Goal: Information Seeking & Learning: Learn about a topic

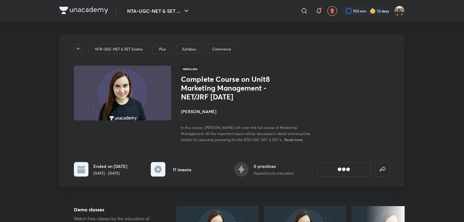
click at [322, 9] on icon at bounding box center [318, 10] width 7 height 7
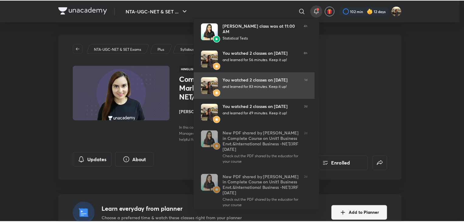
scroll to position [12, 0]
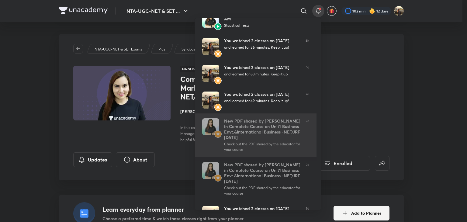
click at [253, 125] on div "New PDF shared by [PERSON_NAME] in Complete Course on Unit1 Business Envt.&Inte…" at bounding box center [262, 129] width 77 height 22
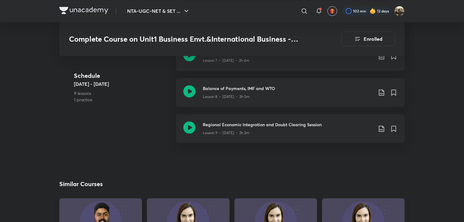
scroll to position [627, 0]
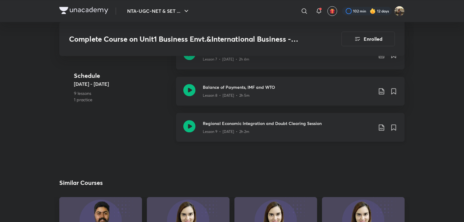
click at [230, 126] on div "Lesson 9 • [DATE] • 2h 2m" at bounding box center [288, 130] width 170 height 8
